Goal: Task Accomplishment & Management: Use online tool/utility

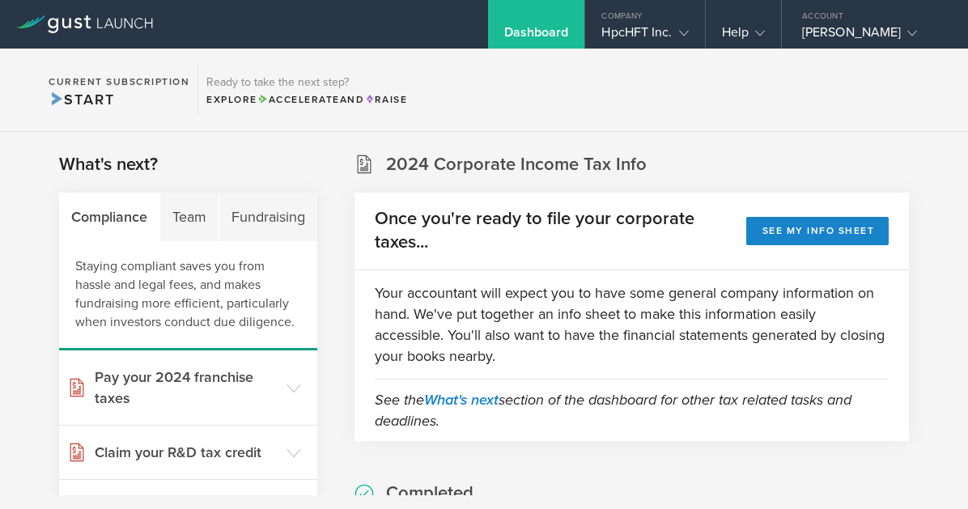
click at [166, 387] on h3 "Pay your 2024 franchise taxes" at bounding box center [187, 387] width 184 height 42
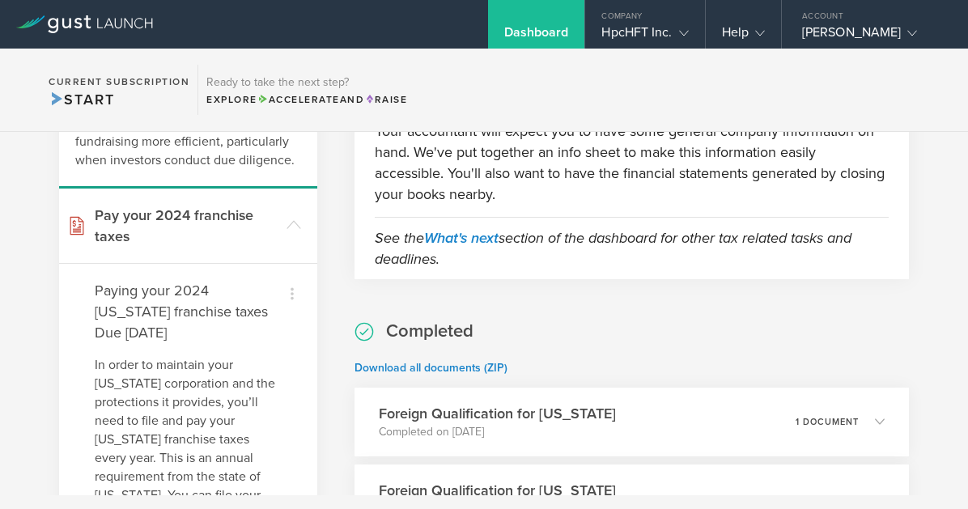
scroll to position [81, 0]
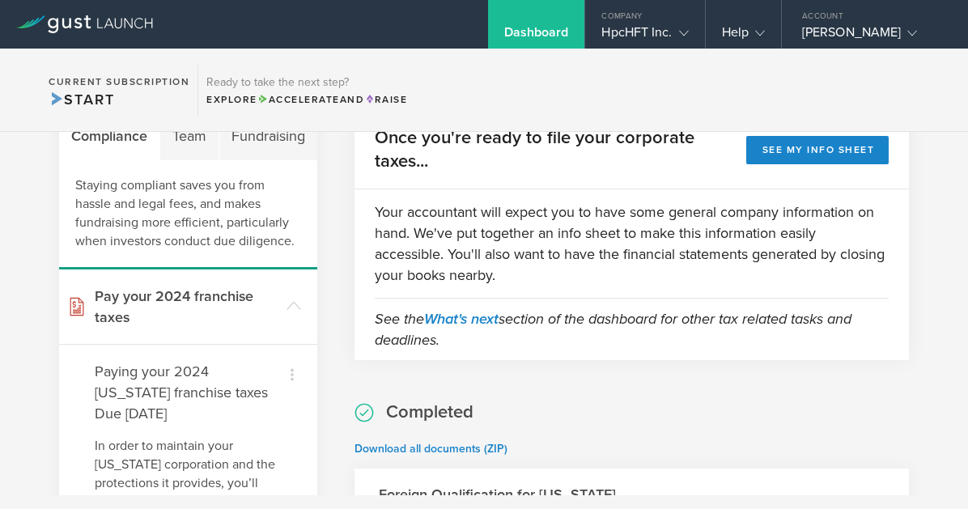
click at [290, 376] on icon at bounding box center [291, 374] width 19 height 19
click at [254, 416] on small "I've already paid" at bounding box center [257, 423] width 81 height 16
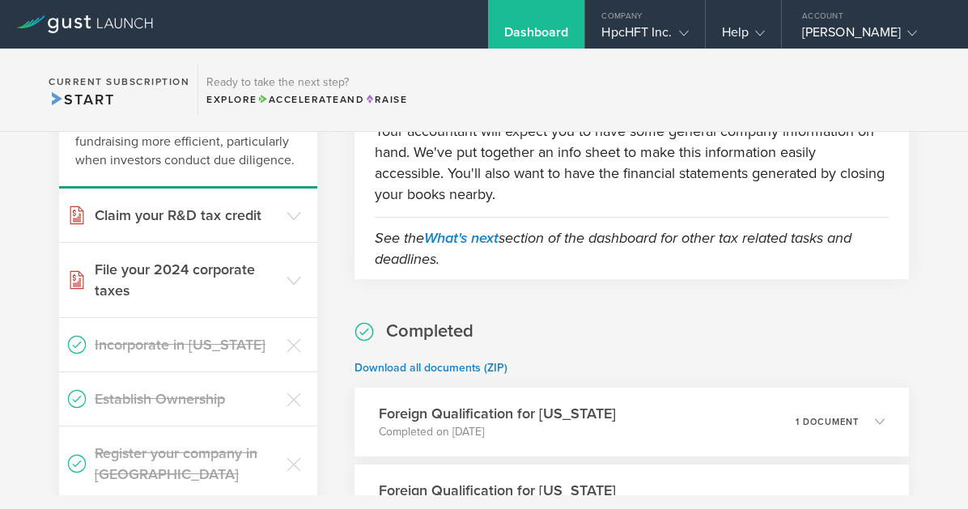
scroll to position [243, 0]
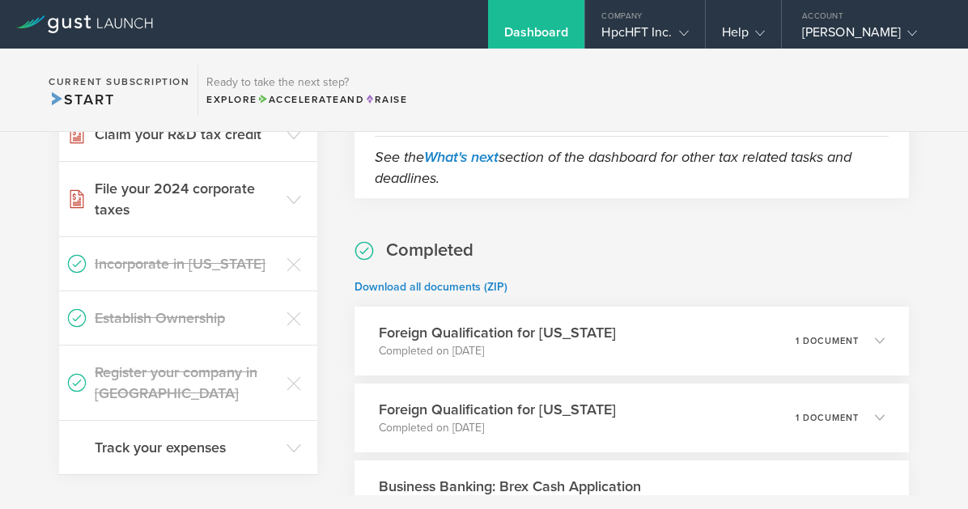
click at [211, 458] on header "Track your expenses" at bounding box center [188, 447] width 258 height 53
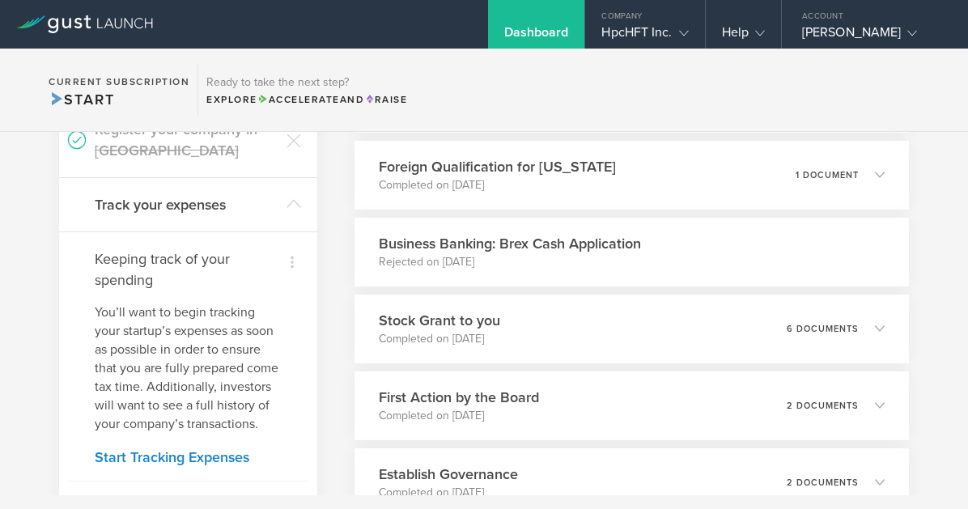
click at [210, 464] on link "Start Tracking Expenses" at bounding box center [188, 457] width 187 height 15
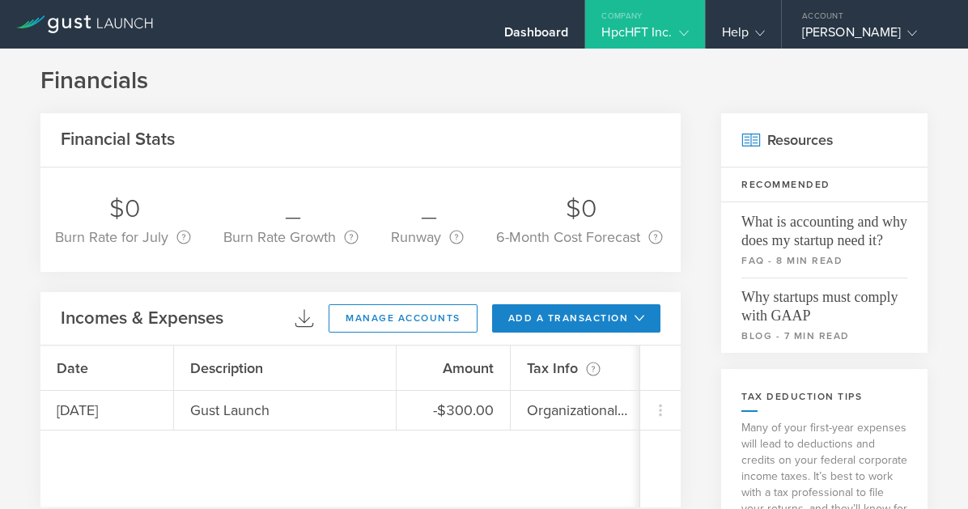
scroll to position [140, 0]
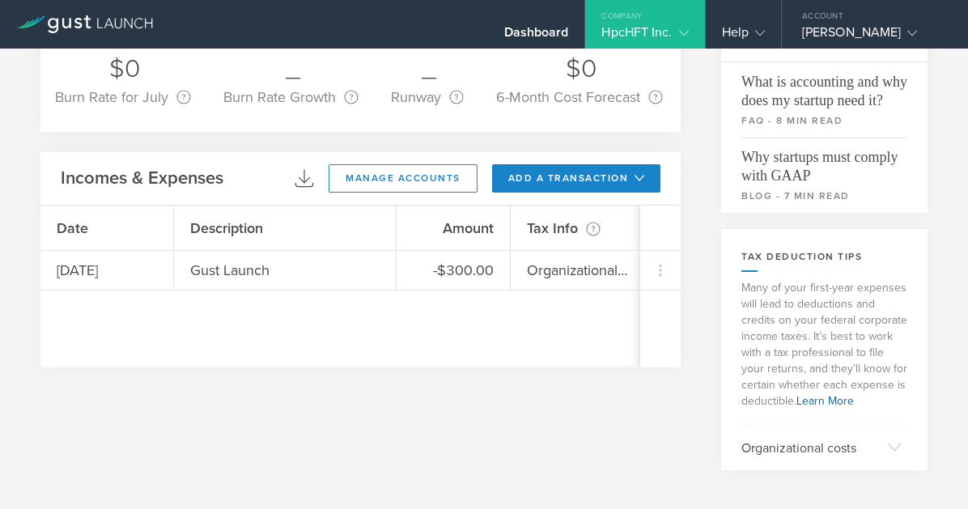
click at [870, 444] on div "Organizational costs" at bounding box center [824, 448] width 166 height 44
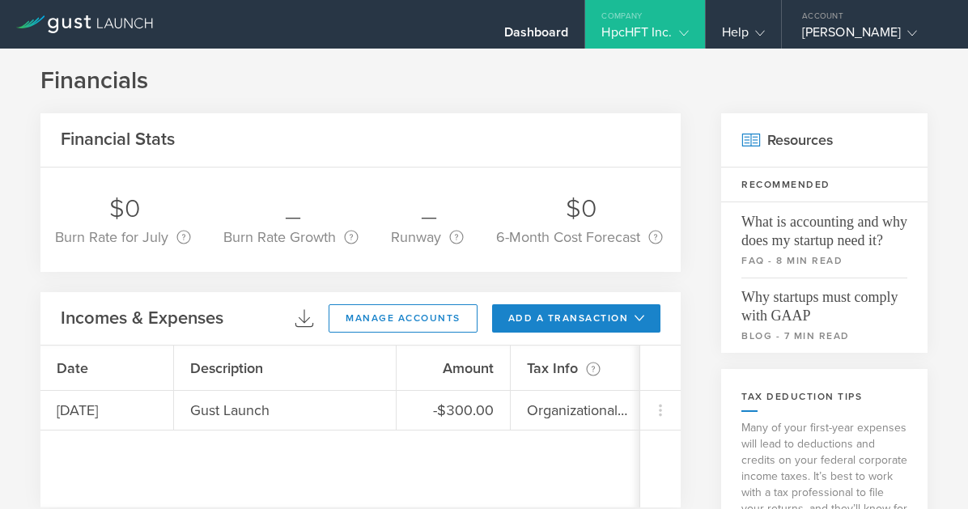
scroll to position [229, 0]
